Goal: Task Accomplishment & Management: Manage account settings

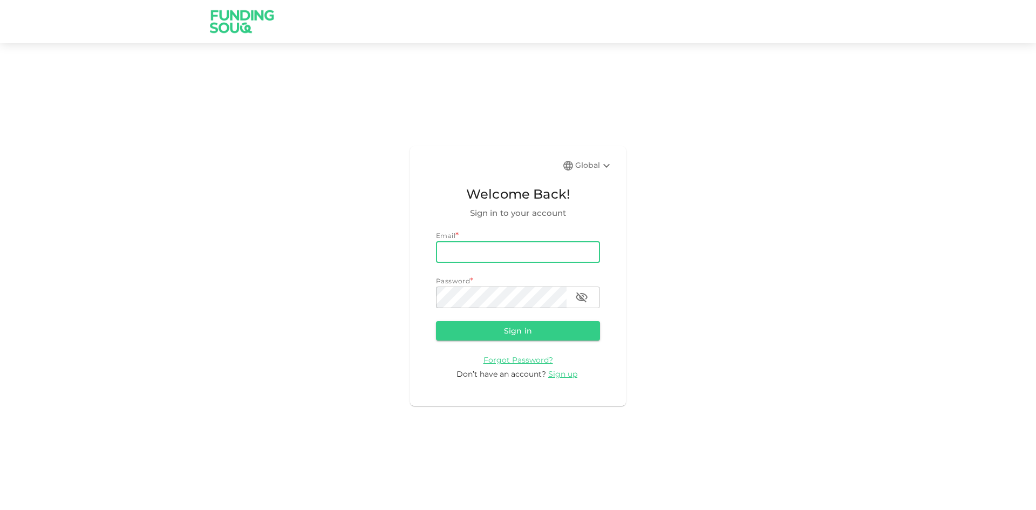
type input "[EMAIL_ADDRESS][DOMAIN_NAME]"
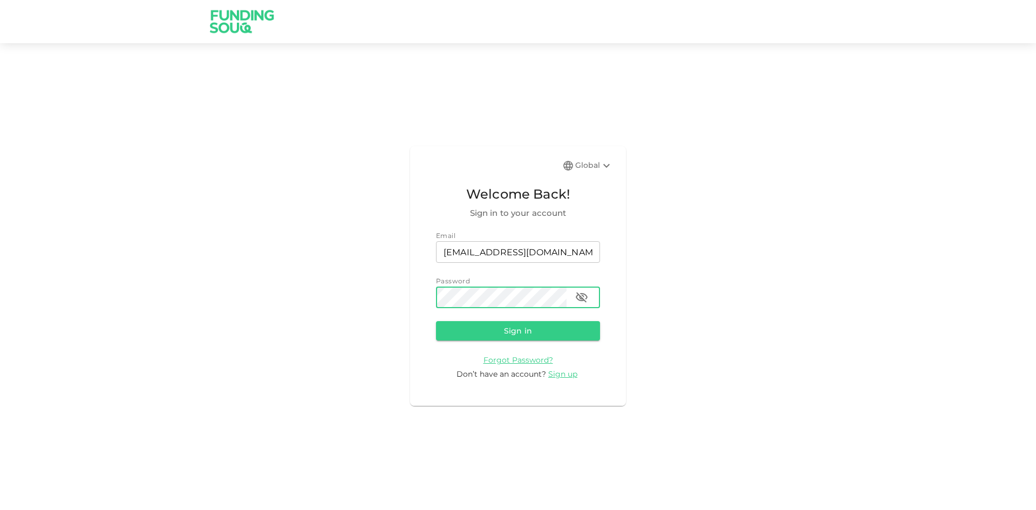
click at [436, 321] on button "Sign in" at bounding box center [518, 330] width 164 height 19
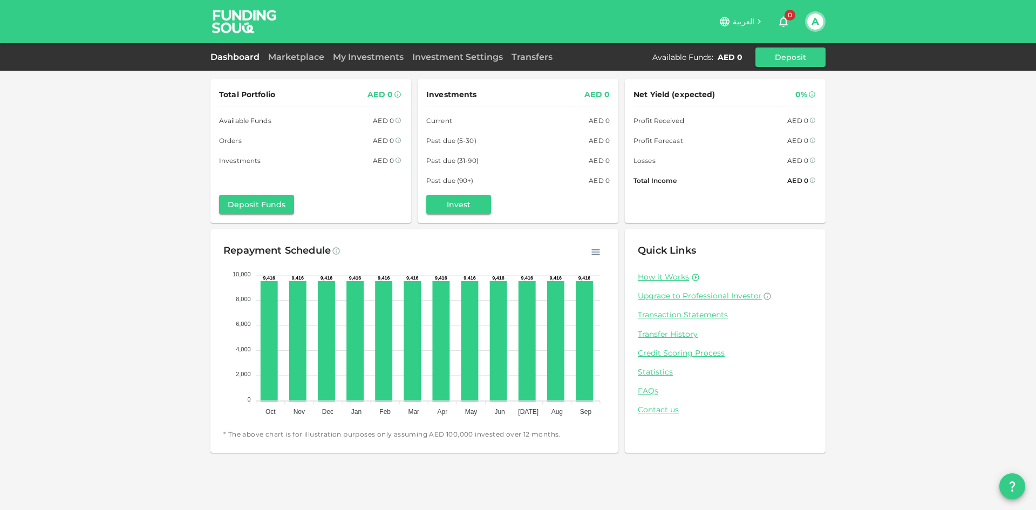
drag, startPoint x: 298, startPoint y: 57, endPoint x: 298, endPoint y: 69, distance: 11.3
click at [298, 57] on link "Marketplace" at bounding box center [296, 57] width 65 height 10
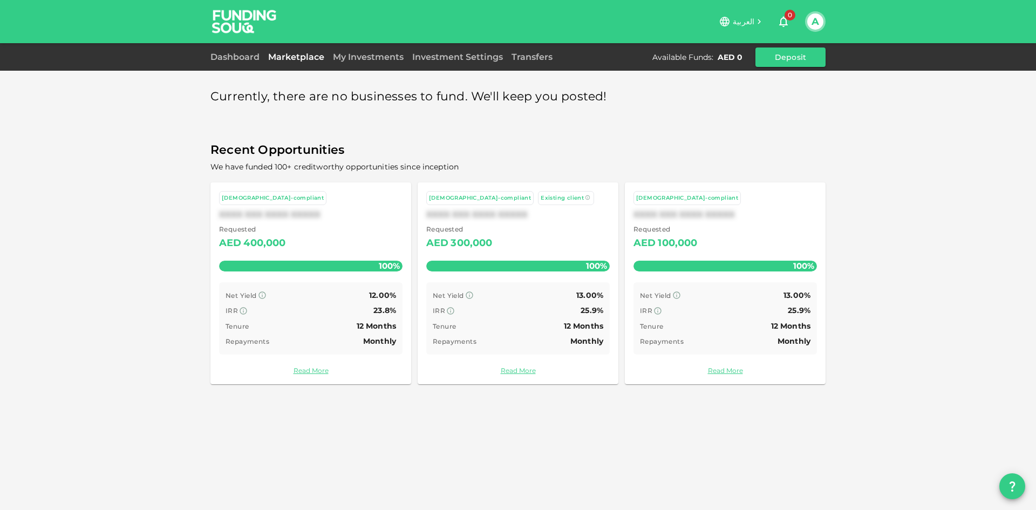
click at [829, 21] on div "العربية 0 A" at bounding box center [518, 21] width 1036 height 43
click at [824, 21] on div "A" at bounding box center [815, 21] width 20 height 20
click at [820, 21] on button "A" at bounding box center [815, 21] width 16 height 16
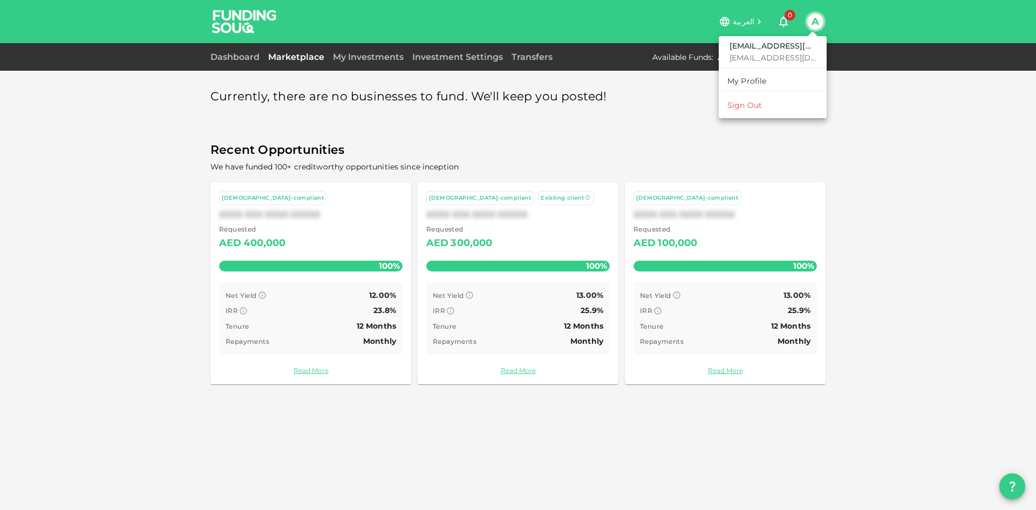
click at [331, 56] on div at bounding box center [518, 255] width 1036 height 510
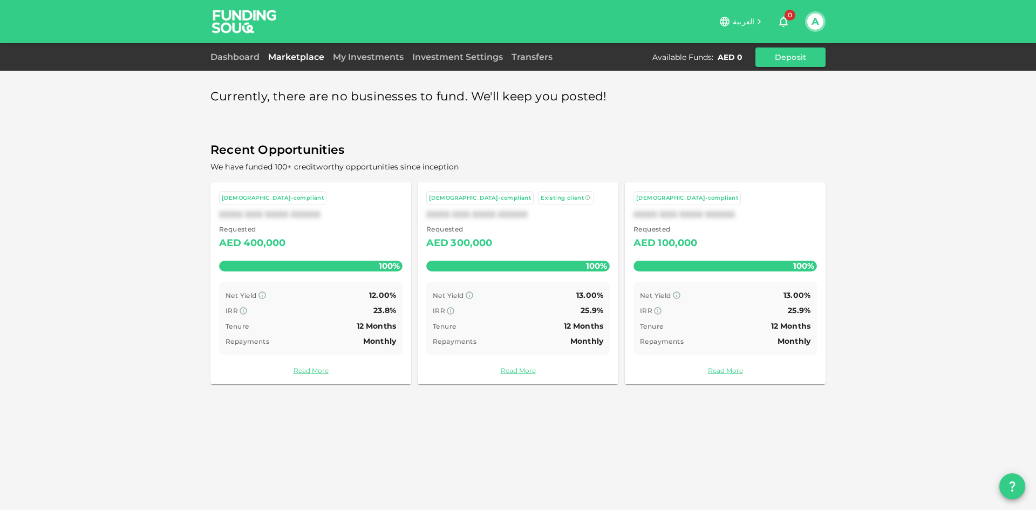
drag, startPoint x: 355, startPoint y: 56, endPoint x: 304, endPoint y: 60, distance: 51.4
click at [336, 56] on link "My Investments" at bounding box center [368, 57] width 79 height 10
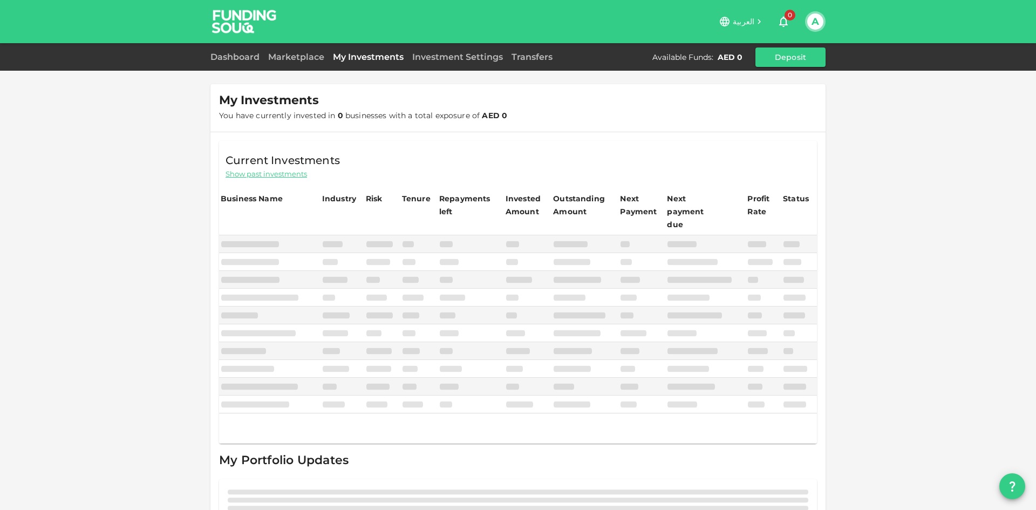
click at [820, 26] on button "A" at bounding box center [815, 21] width 16 height 16
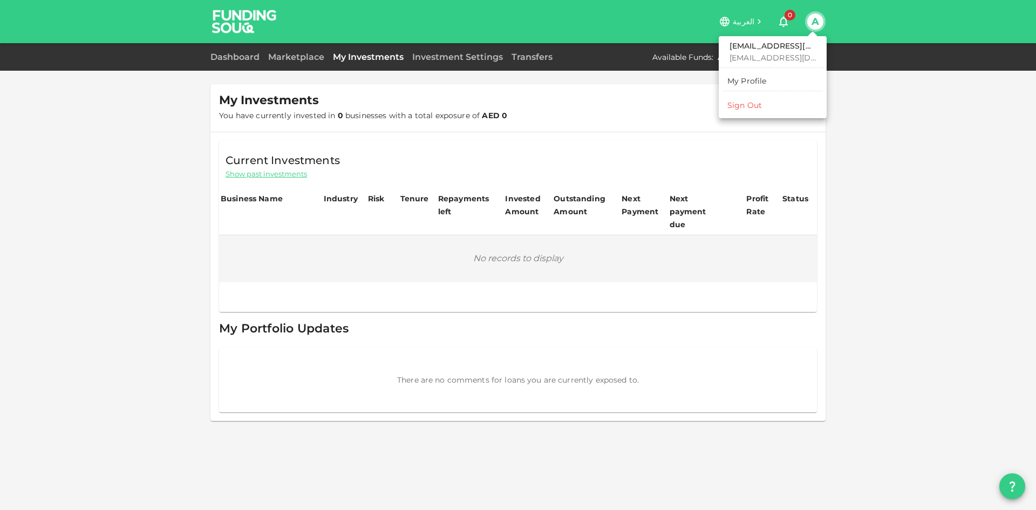
click at [754, 101] on div "Sign Out" at bounding box center [744, 105] width 35 height 11
